Goal: Find specific page/section: Find specific page/section

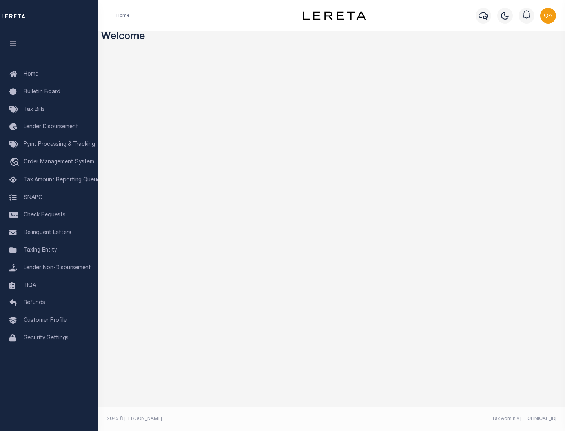
click at [49, 215] on span "Check Requests" at bounding box center [45, 214] width 42 height 5
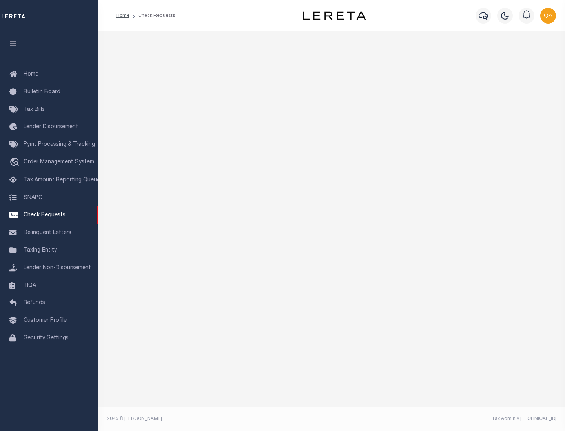
select select "50"
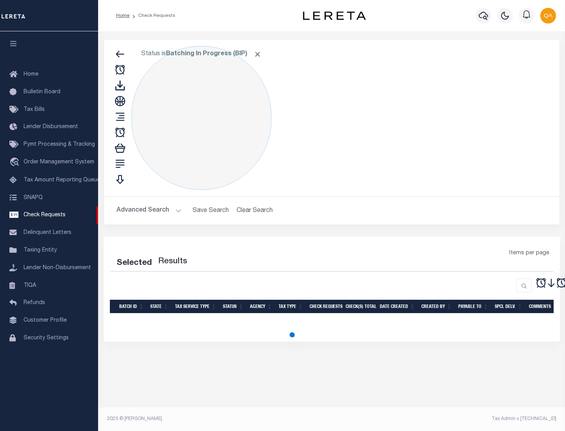
select select "50"
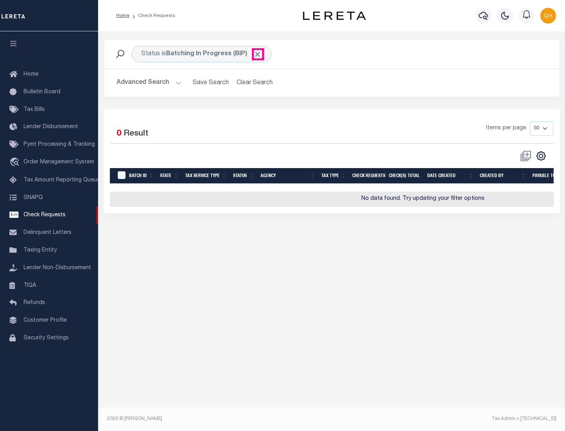
click at [258, 54] on span "Click to Remove" at bounding box center [257, 54] width 8 height 8
